Goal: Contribute content: Add original content to the website for others to see

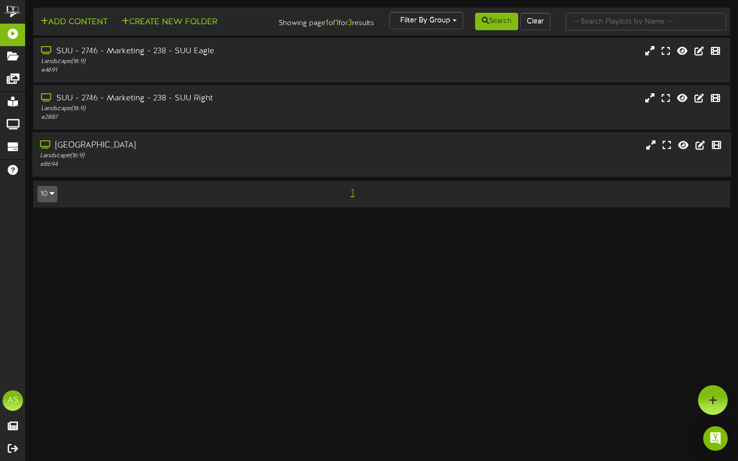
click at [331, 166] on div "[GEOGRAPHIC_DATA] Landscape ( 16:9 ) # 8694" at bounding box center [381, 154] width 699 height 29
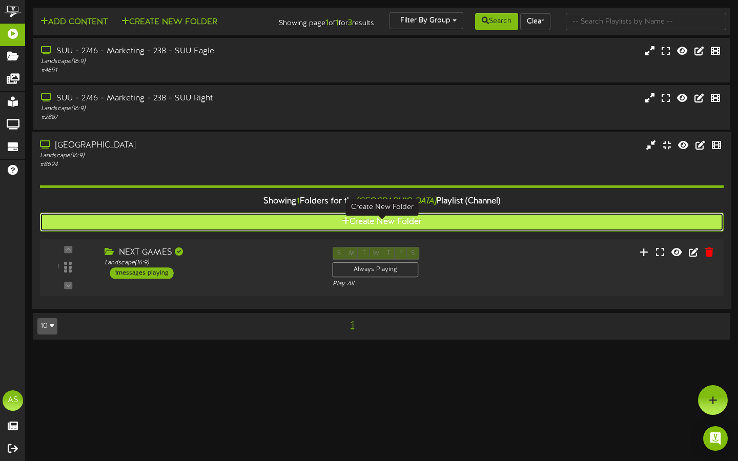
click at [371, 223] on button "Create New Folder" at bounding box center [382, 222] width 684 height 19
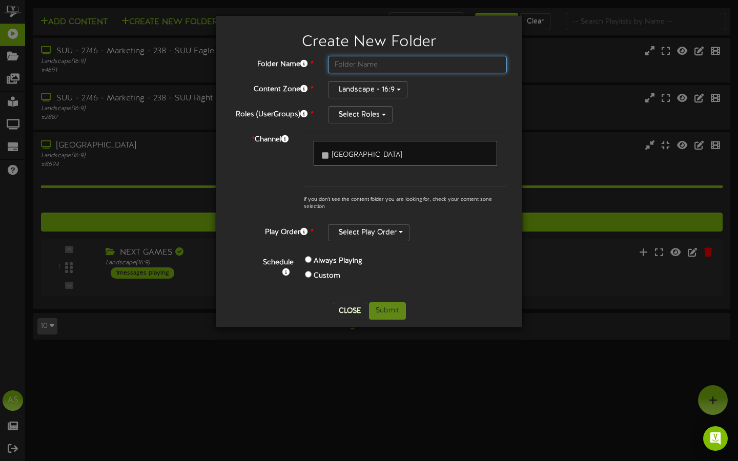
click at [362, 63] on input "text" at bounding box center [417, 64] width 179 height 17
type input "Basketball Bash"
click at [337, 279] on label "Custom" at bounding box center [327, 276] width 27 height 10
click at [337, 277] on label "Custom" at bounding box center [327, 276] width 27 height 10
click at [336, 261] on label "Always Playing" at bounding box center [338, 261] width 49 height 10
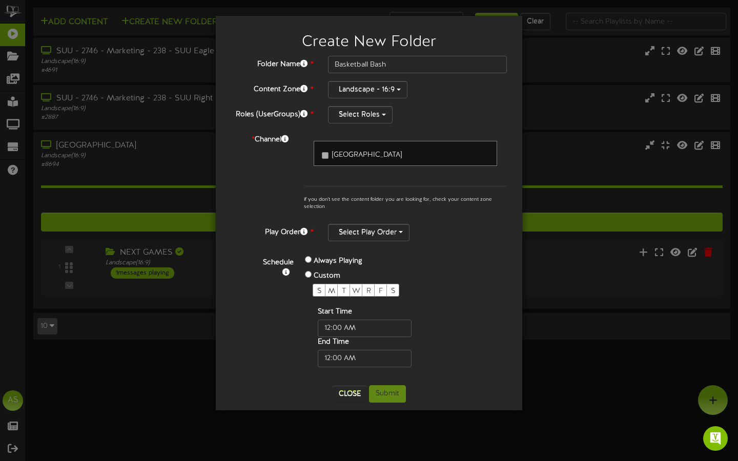
click at [311, 258] on div "Always Playing" at bounding box center [373, 261] width 137 height 15
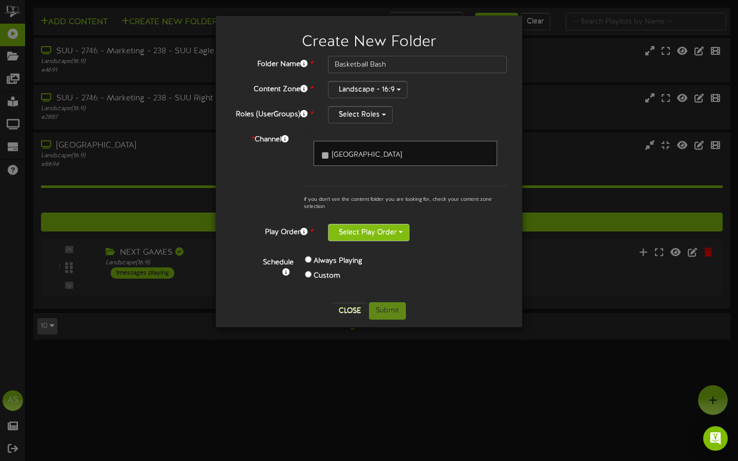
click at [376, 230] on button "Select Play Order" at bounding box center [369, 232] width 82 height 17
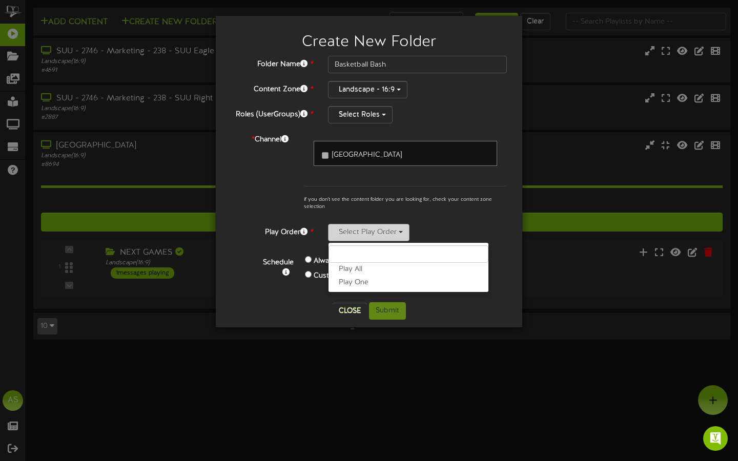
click at [376, 230] on button "Select Play Order" at bounding box center [369, 232] width 82 height 17
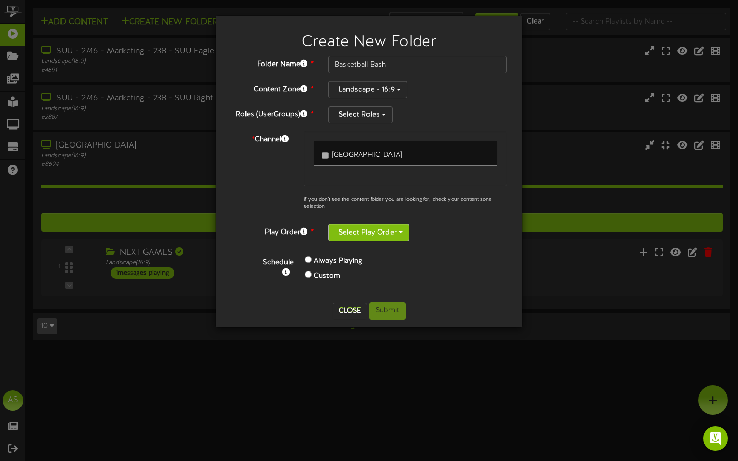
click at [376, 230] on button "Select Play Order" at bounding box center [369, 232] width 82 height 17
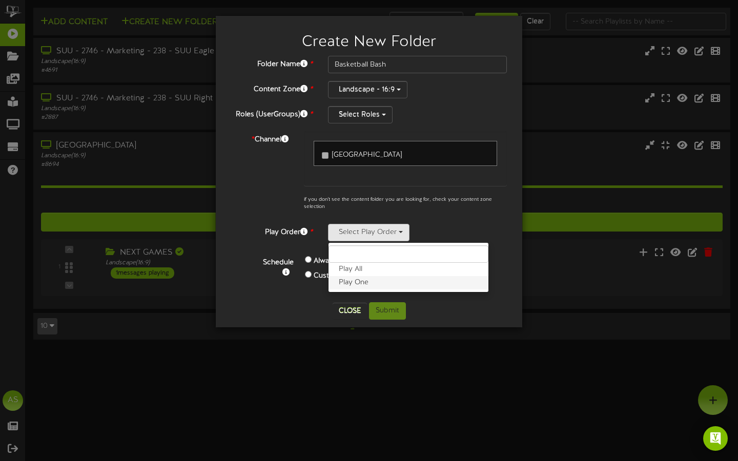
click at [371, 276] on label "Play One" at bounding box center [409, 282] width 160 height 13
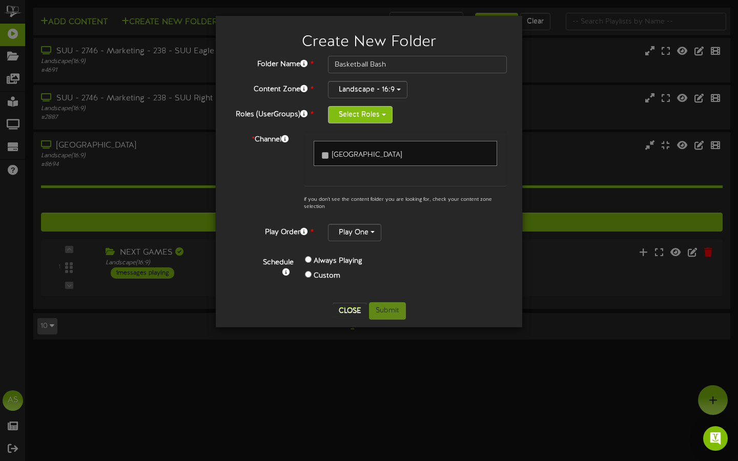
click at [386, 115] on button "Select Roles" at bounding box center [360, 114] width 65 height 17
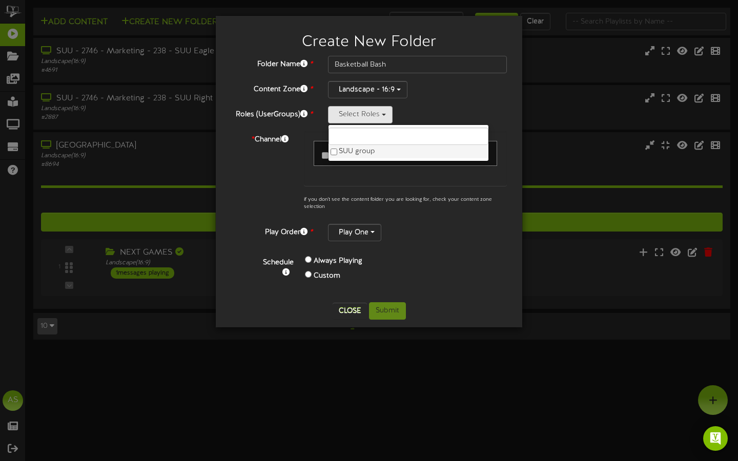
click at [366, 154] on label "SUU group" at bounding box center [409, 151] width 160 height 13
click at [392, 310] on button "Submit" at bounding box center [387, 310] width 37 height 17
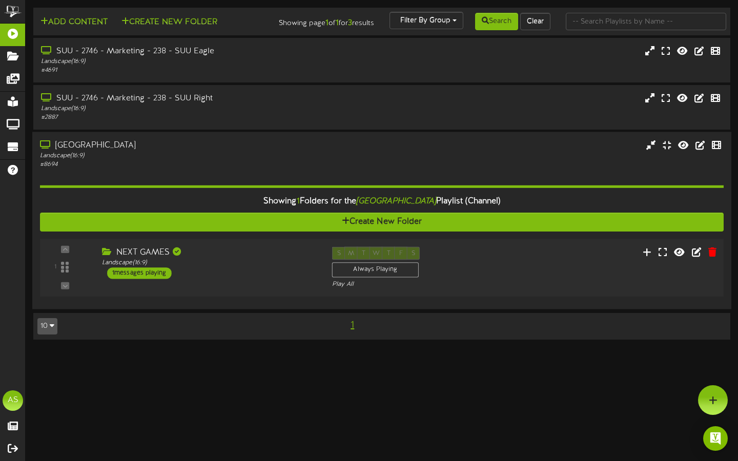
click at [149, 259] on div "NEXT GAMES" at bounding box center [209, 253] width 215 height 12
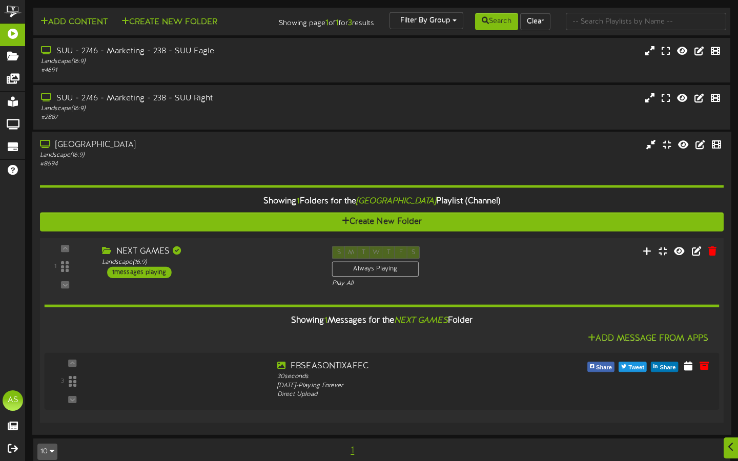
scroll to position [23, 0]
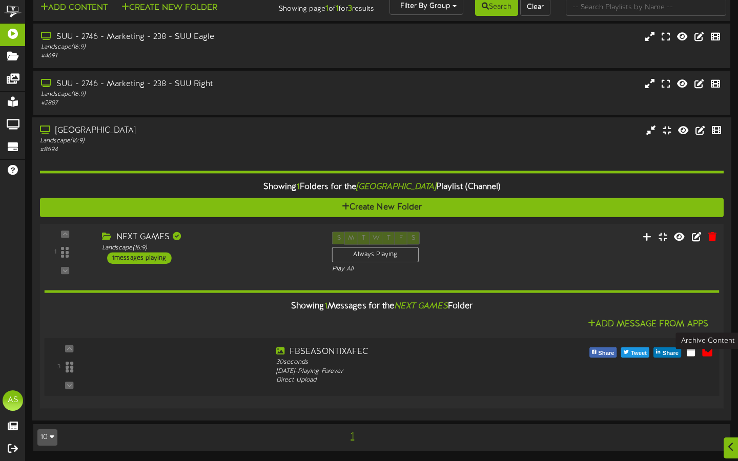
click at [706, 353] on icon at bounding box center [707, 350] width 11 height 11
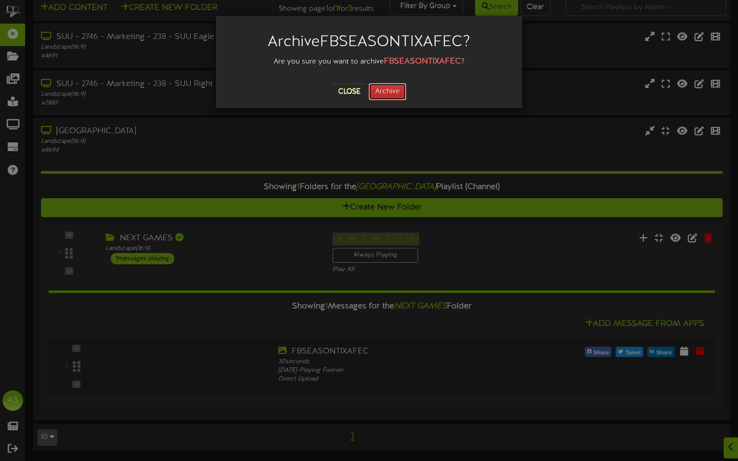
click at [405, 94] on button "Archive" at bounding box center [388, 91] width 38 height 17
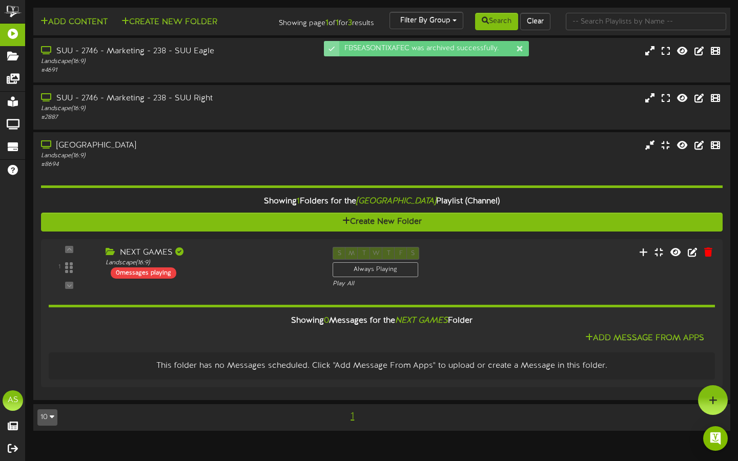
scroll to position [0, 0]
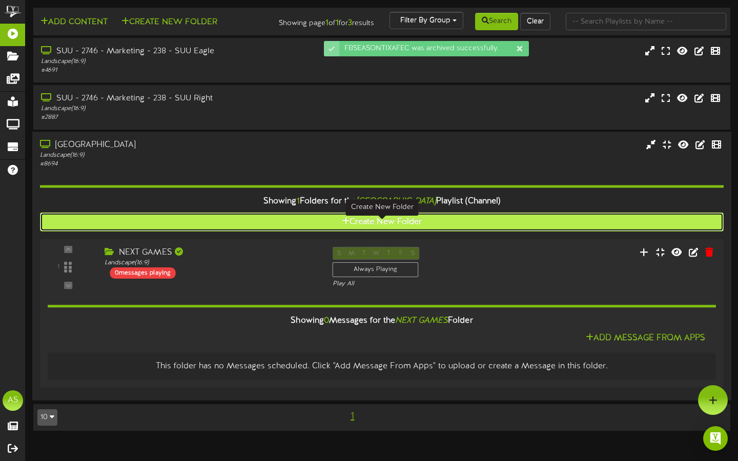
click at [419, 230] on button "Create New Folder" at bounding box center [382, 222] width 684 height 19
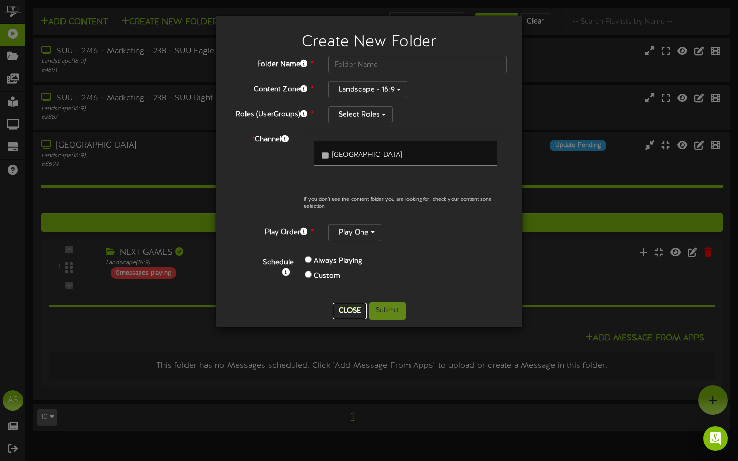
click at [358, 303] on button "Close" at bounding box center [350, 311] width 34 height 16
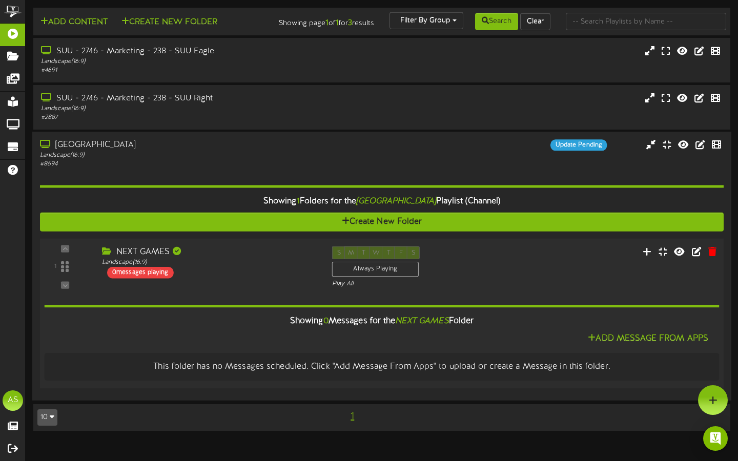
click at [114, 258] on div "NEXT GAMES" at bounding box center [209, 253] width 215 height 12
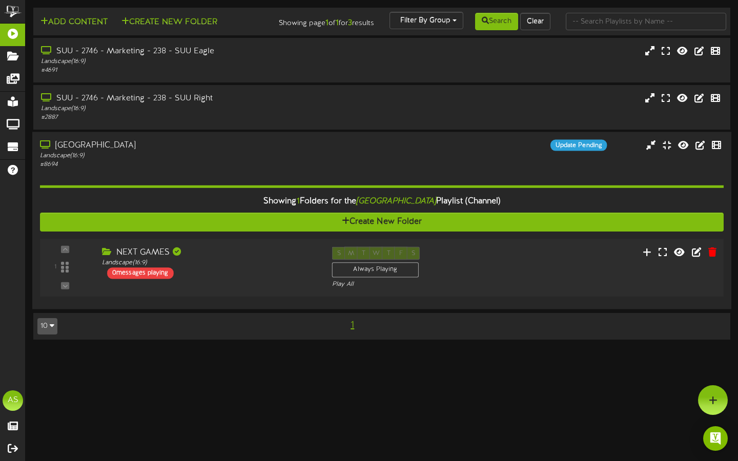
click at [114, 259] on div "NEXT GAMES" at bounding box center [209, 253] width 215 height 12
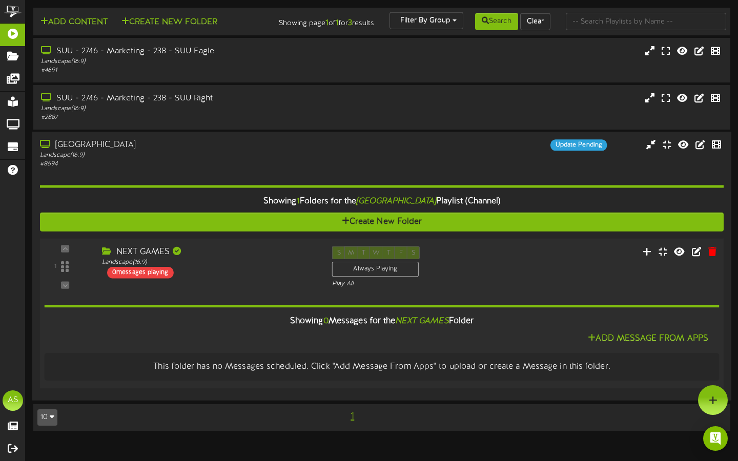
click at [304, 301] on div "Showing 0 Messages for the NEXT GAMES Folder Add Message From Apps This folder …" at bounding box center [382, 335] width 675 height 92
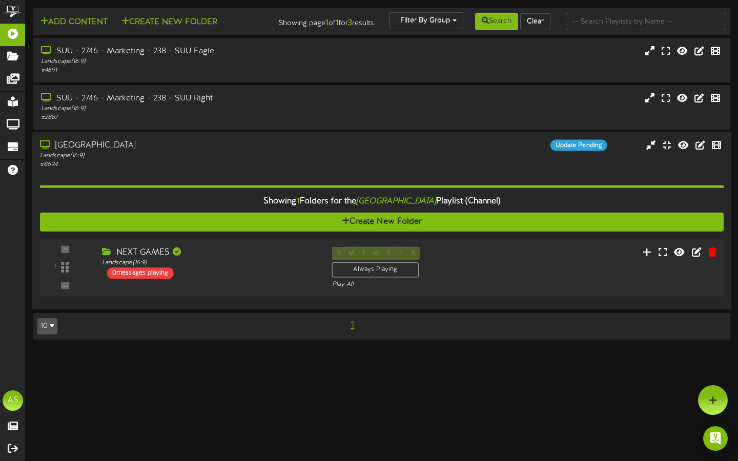
click at [159, 259] on div "NEXT GAMES" at bounding box center [209, 253] width 215 height 12
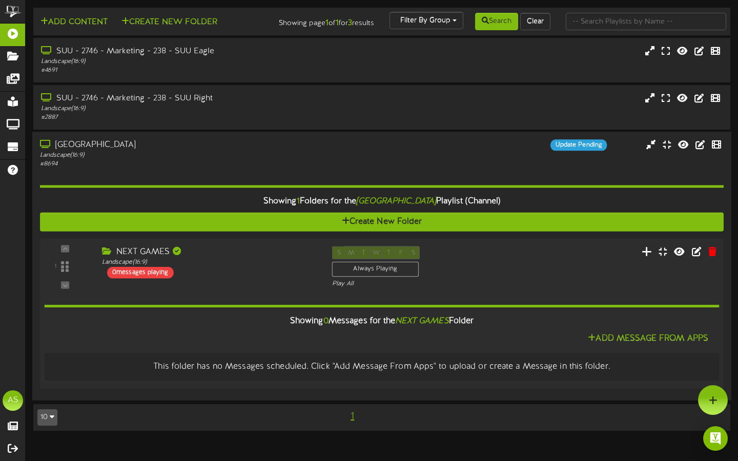
click at [645, 254] on button at bounding box center [647, 253] width 17 height 16
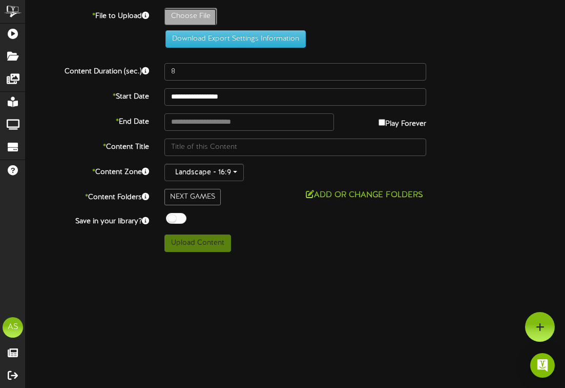
type input "**********"
type input "eccleslive"
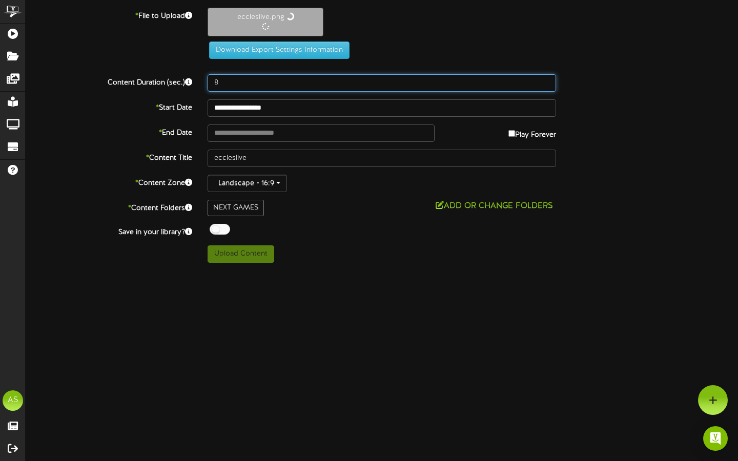
click at [273, 90] on input "8" at bounding box center [382, 82] width 349 height 17
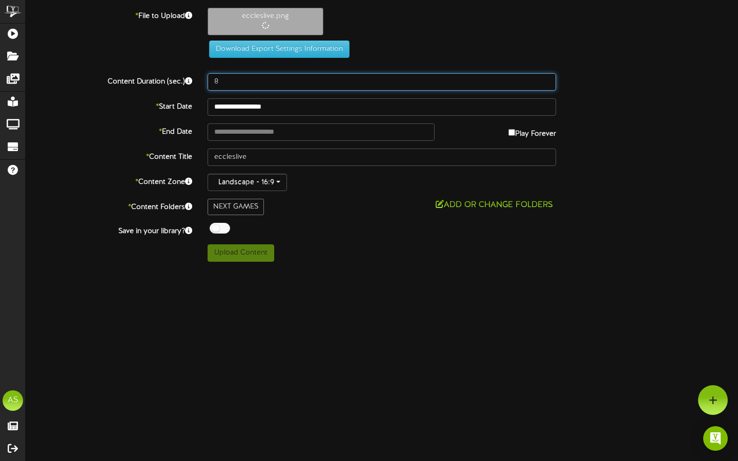
drag, startPoint x: 264, startPoint y: 92, endPoint x: 218, endPoint y: 91, distance: 46.6
click at [218, 91] on div "**********" at bounding box center [382, 135] width 712 height 254
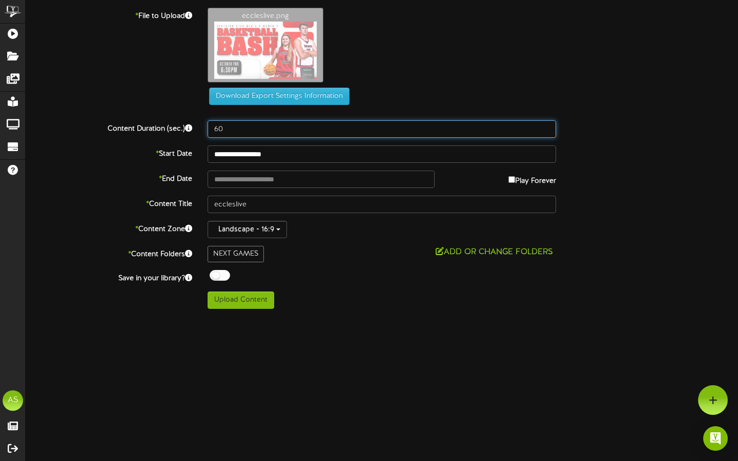
type input "60"
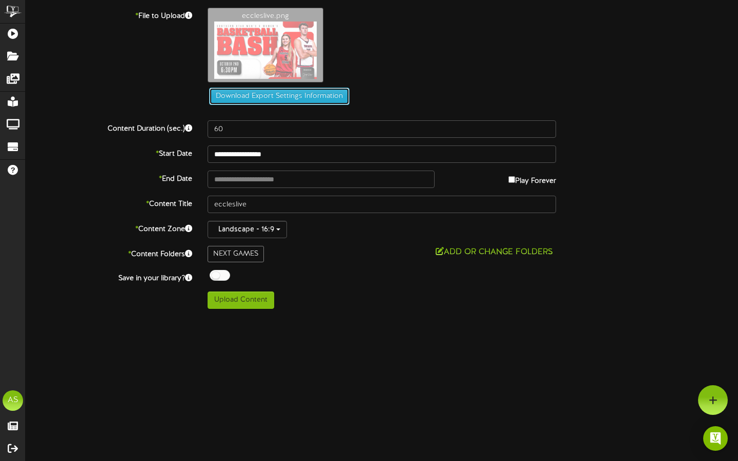
click at [229, 103] on button "Download Export Settings Information" at bounding box center [279, 96] width 140 height 17
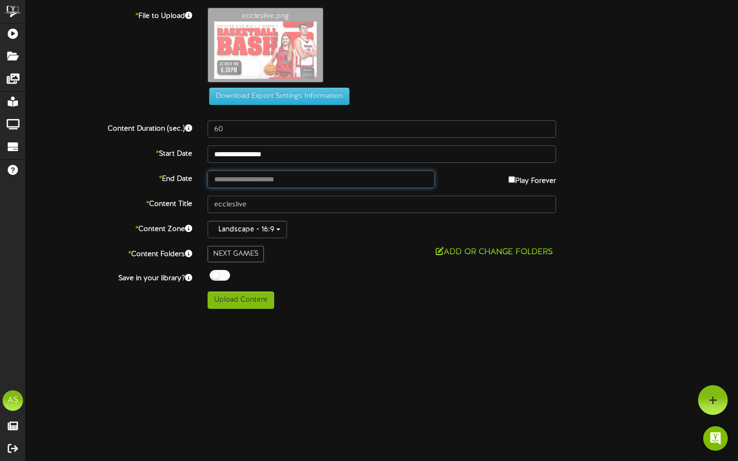
click at [246, 178] on input "text" at bounding box center [321, 179] width 227 height 17
type input "**********"
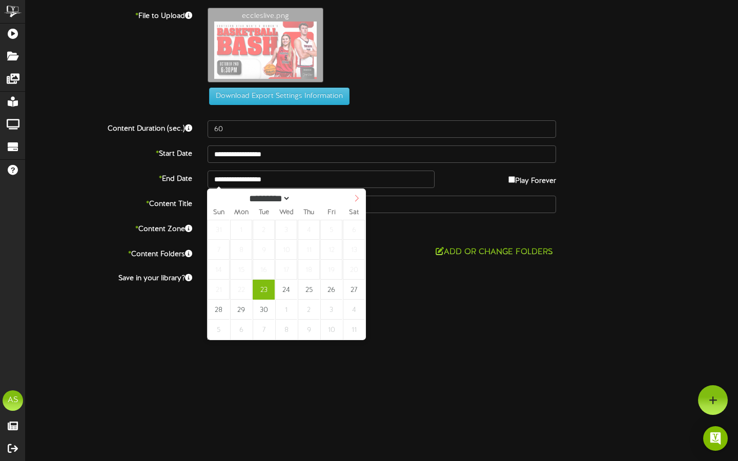
select select "*"
click at [350, 202] on span at bounding box center [356, 197] width 17 height 17
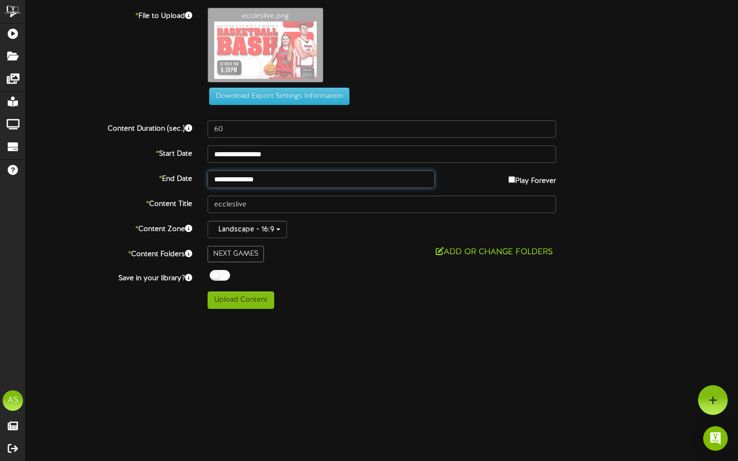
click at [264, 179] on input "**********" at bounding box center [321, 179] width 227 height 17
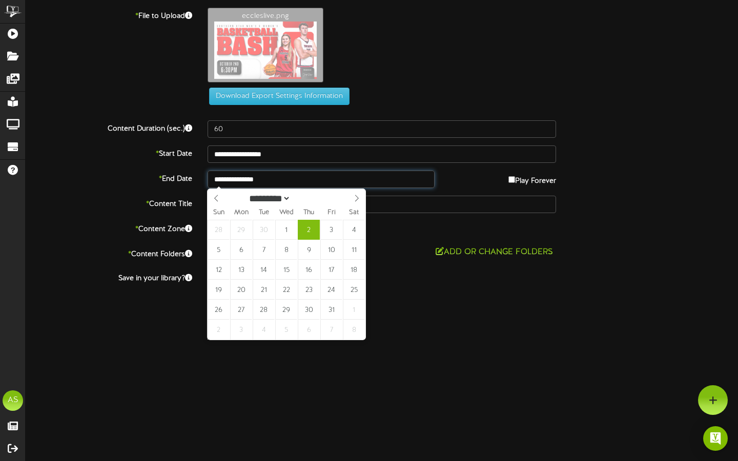
type input "**********"
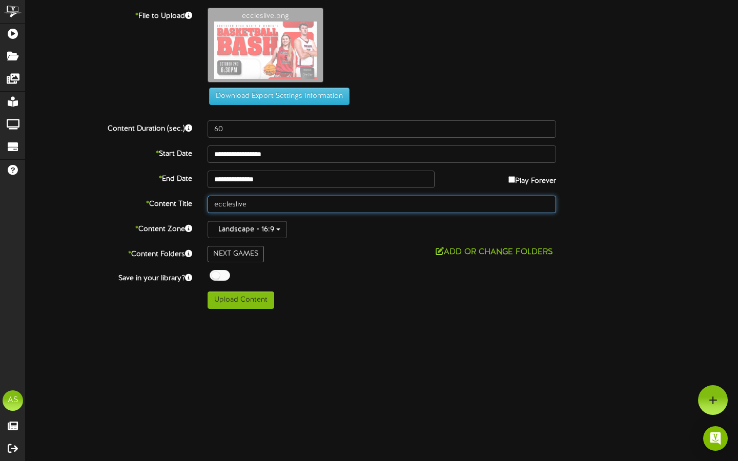
drag, startPoint x: 290, startPoint y: 212, endPoint x: 176, endPoint y: 212, distance: 113.8
click at [176, 212] on div "* Content Title eccleslive" at bounding box center [382, 204] width 728 height 17
click at [238, 201] on input "eccleslive" at bounding box center [382, 204] width 349 height 17
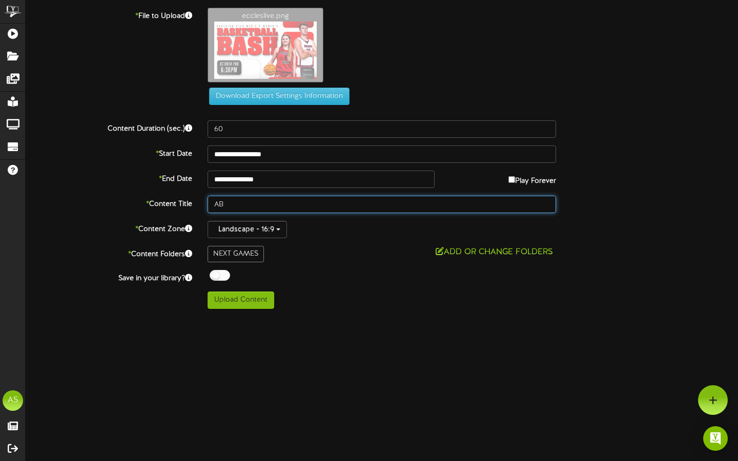
type input "A"
type input "Basketball Bash"
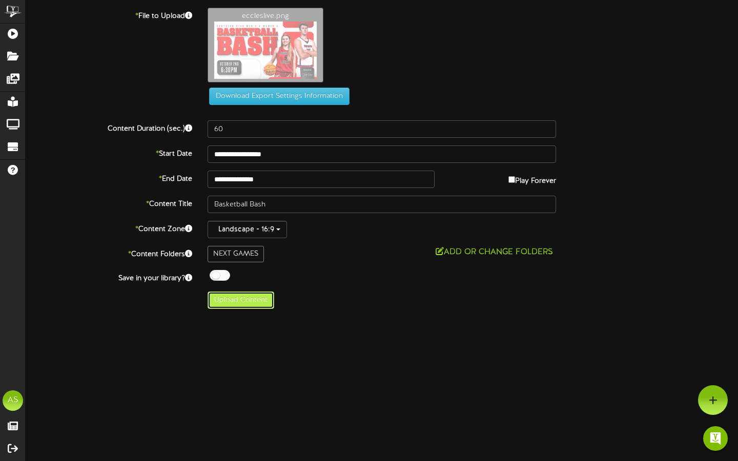
click at [252, 302] on button "Upload Content" at bounding box center [241, 300] width 67 height 17
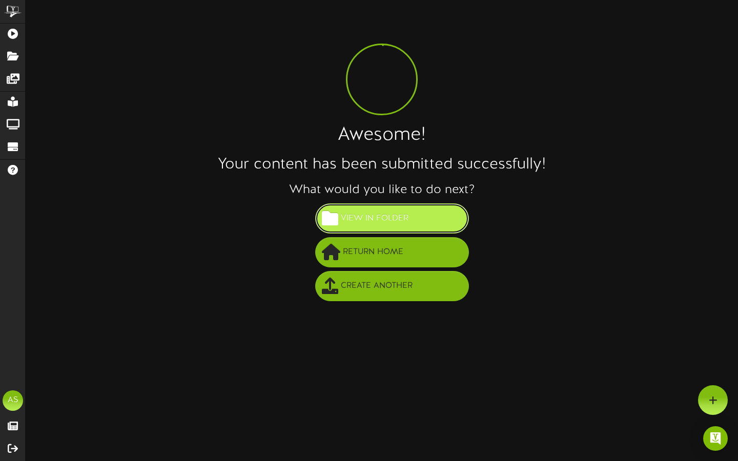
click at [375, 224] on span "View in Folder" at bounding box center [374, 218] width 73 height 17
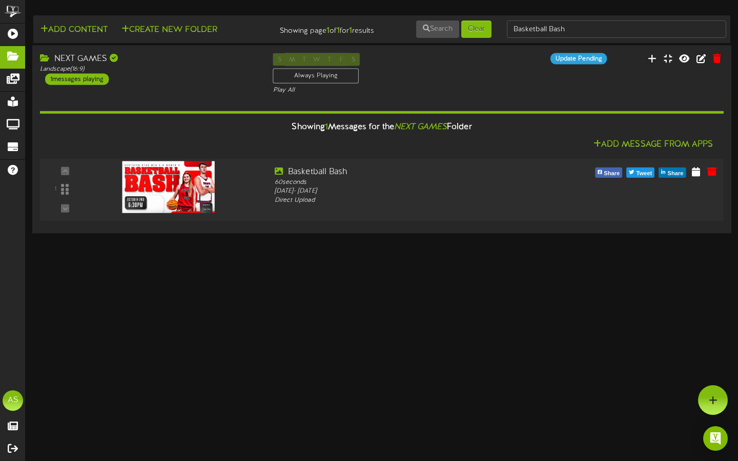
click at [178, 193] on img at bounding box center [168, 187] width 92 height 52
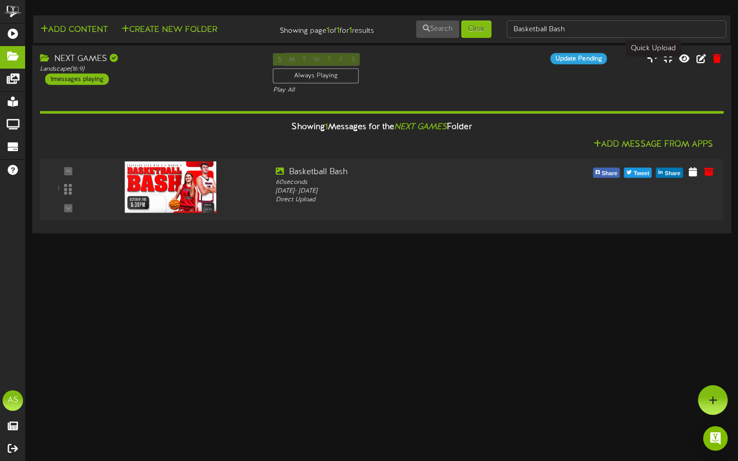
click at [654, 64] on icon at bounding box center [652, 57] width 10 height 11
